Goal: Find specific page/section

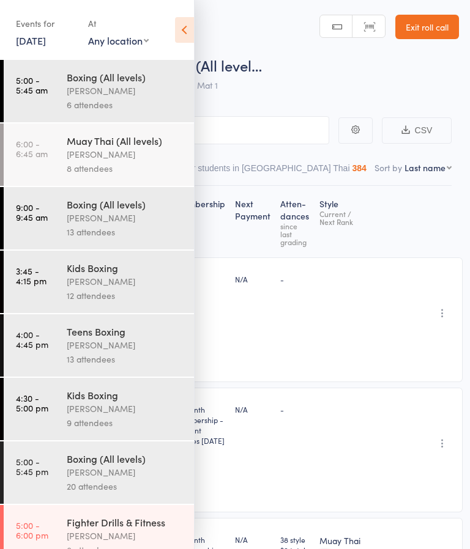
click at [189, 33] on icon at bounding box center [184, 30] width 19 height 26
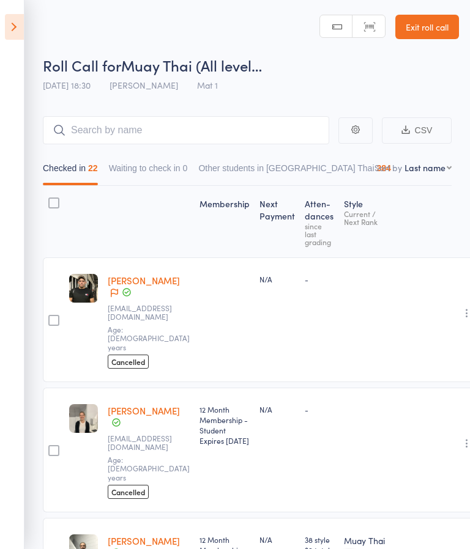
click at [444, 29] on link "Exit roll call" at bounding box center [427, 27] width 64 height 24
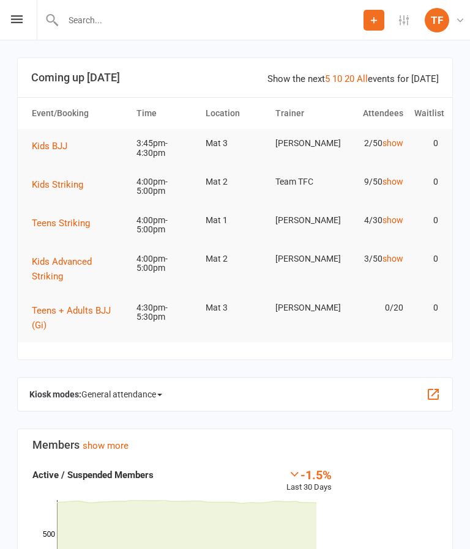
click at [204, 24] on input "text" at bounding box center [211, 20] width 304 height 17
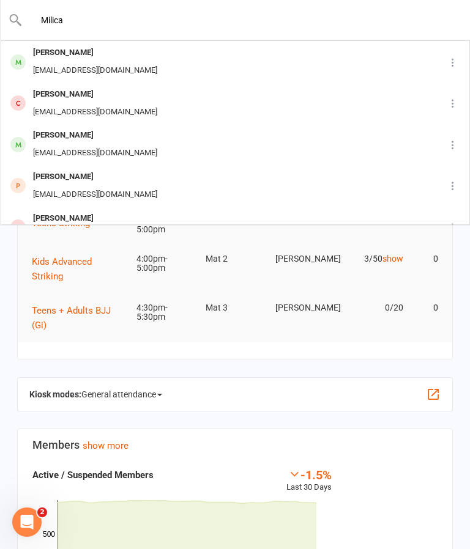
type input "Milica"
click at [54, 58] on div "[PERSON_NAME]" at bounding box center [95, 53] width 132 height 18
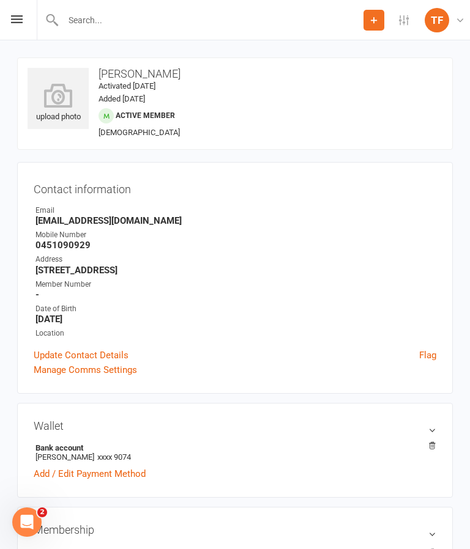
click at [59, 91] on icon at bounding box center [58, 95] width 61 height 24
